Goal: Task Accomplishment & Management: Use online tool/utility

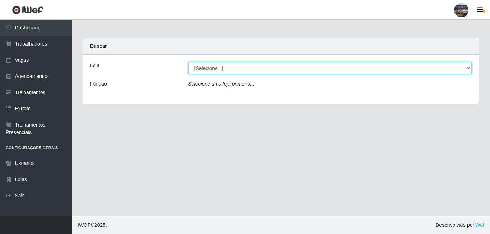
click at [223, 67] on select "[Selecione...] Gostinho [PERSON_NAME]" at bounding box center [330, 68] width 284 height 13
select select "303"
click at [188, 62] on select "[Selecione...] Gostinho [PERSON_NAME]" at bounding box center [330, 68] width 284 height 13
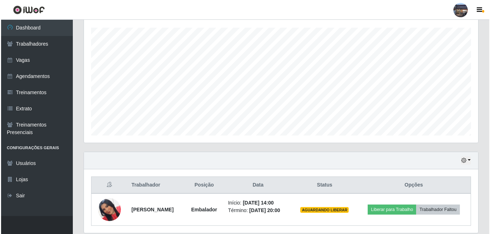
scroll to position [147, 0]
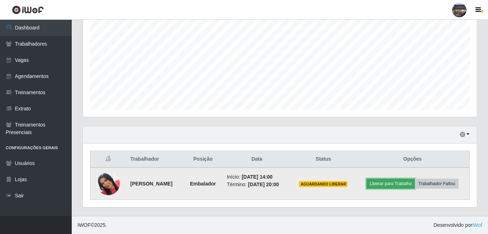
click at [381, 186] on button "Liberar para Trabalho" at bounding box center [391, 183] width 48 height 10
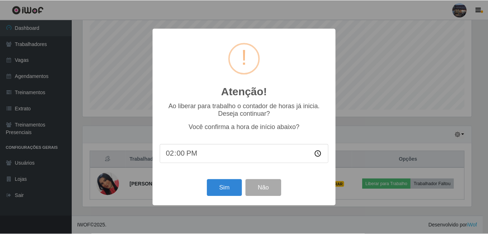
scroll to position [149, 391]
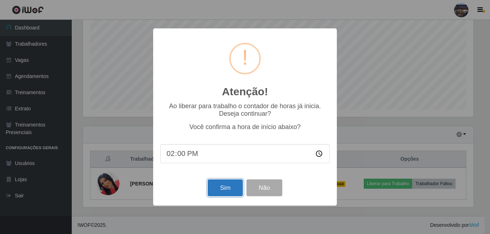
click at [216, 183] on button "Sim" at bounding box center [225, 187] width 35 height 17
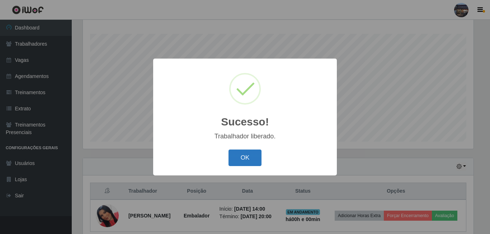
click at [248, 161] on button "OK" at bounding box center [245, 157] width 33 height 17
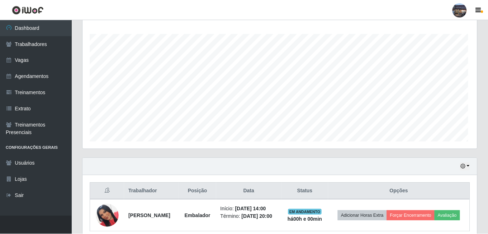
scroll to position [149, 394]
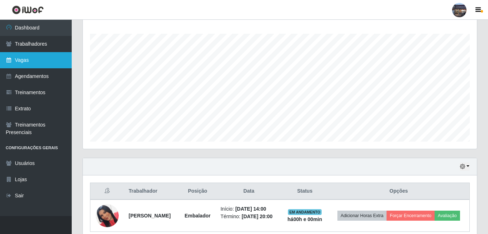
click at [25, 56] on link "Vagas" at bounding box center [36, 60] width 72 height 16
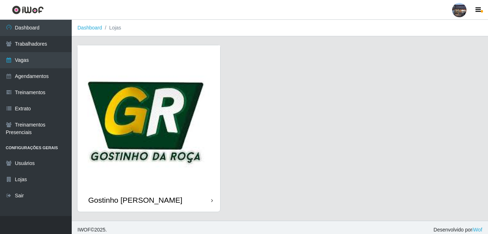
click at [186, 101] on img at bounding box center [149, 116] width 143 height 143
